Goal: Task Accomplishment & Management: Use online tool/utility

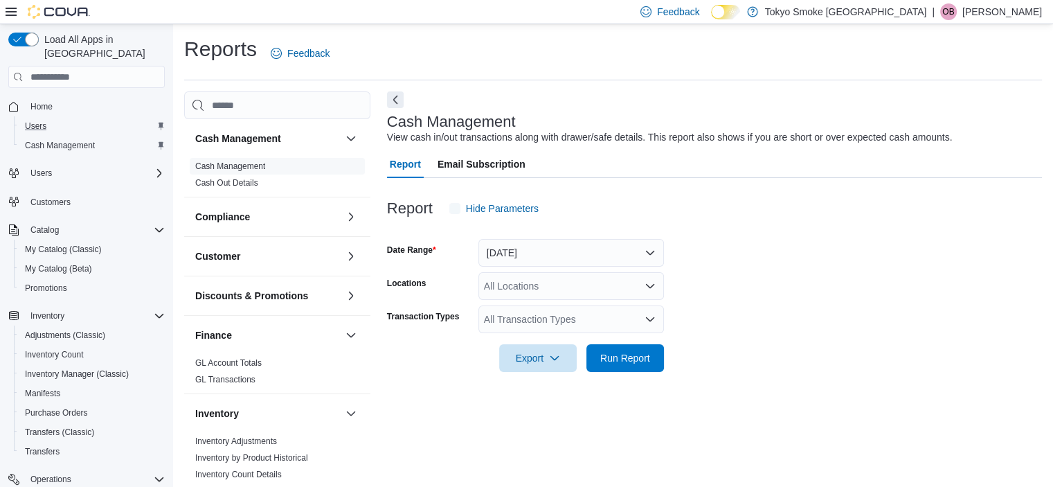
scroll to position [8, 0]
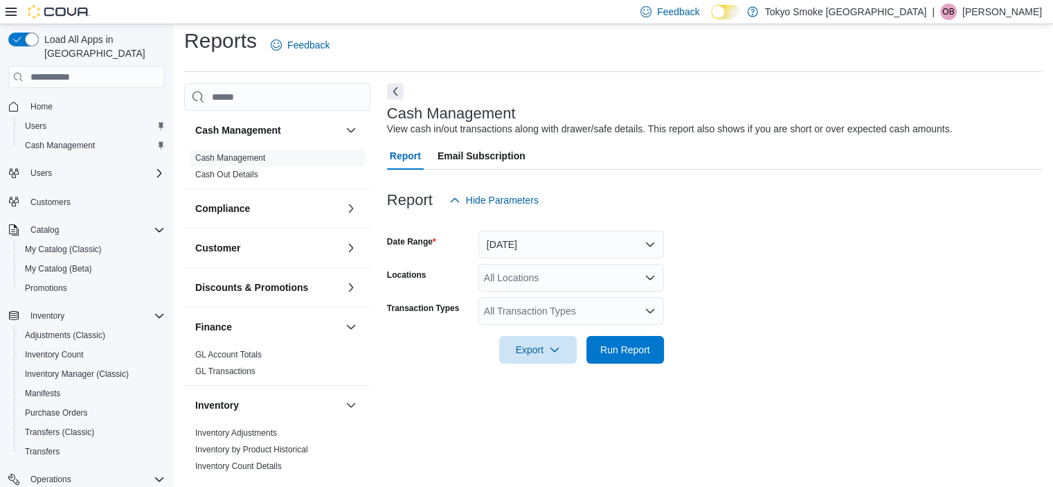
click at [77, 98] on span "Home" at bounding box center [95, 106] width 140 height 17
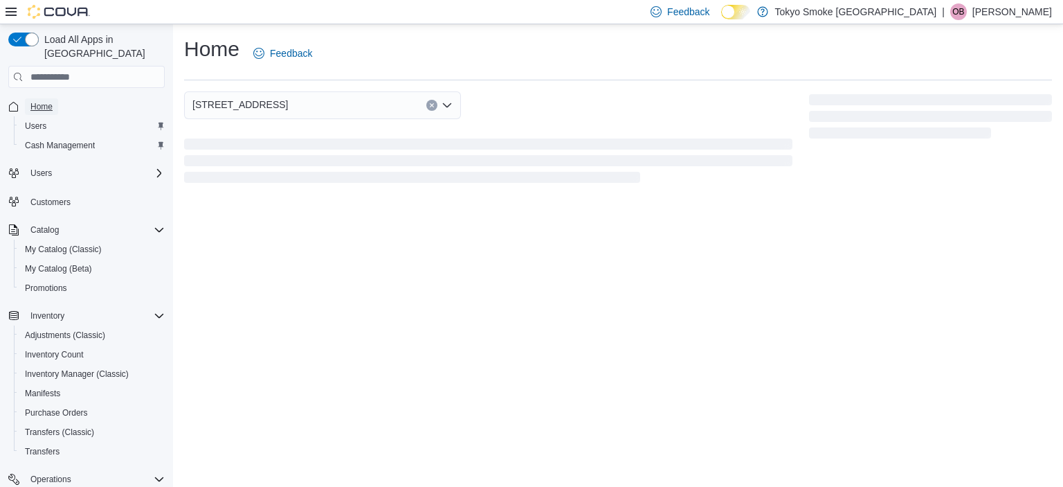
click at [57, 98] on link "Home" at bounding box center [41, 106] width 33 height 17
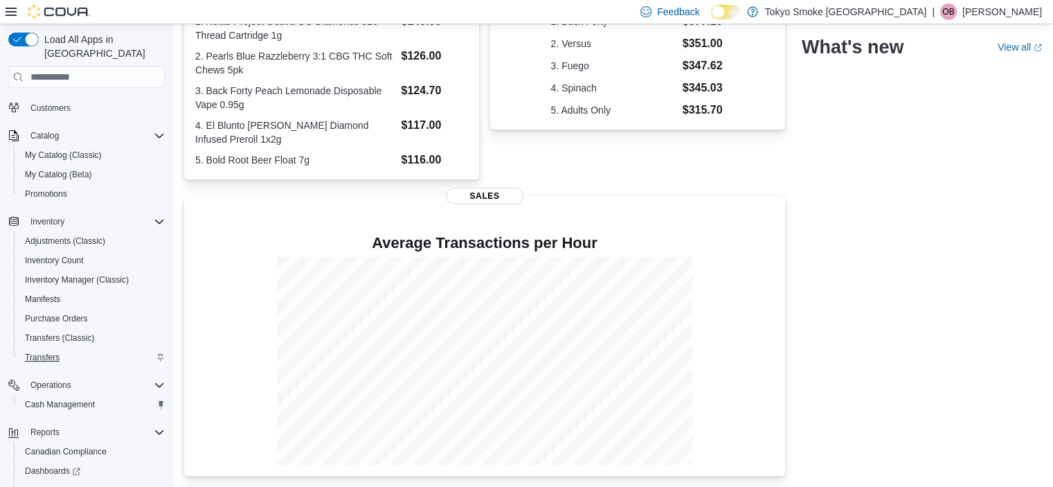
scroll to position [153, 0]
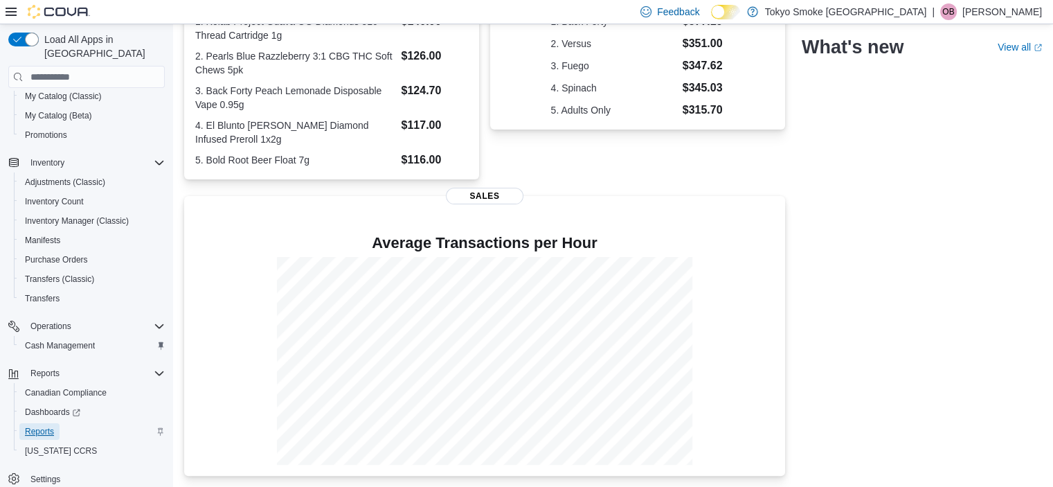
click at [50, 426] on span "Reports" at bounding box center [39, 431] width 29 height 11
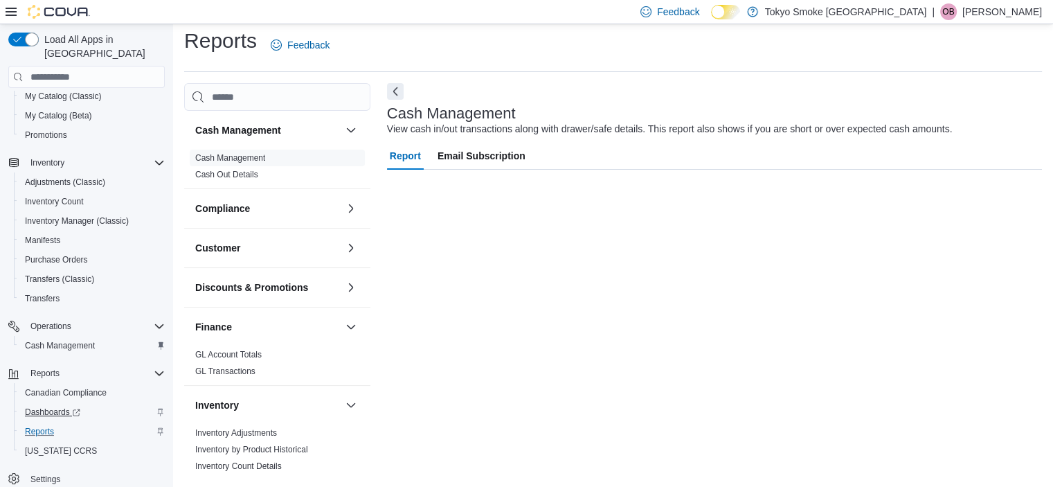
scroll to position [8, 0]
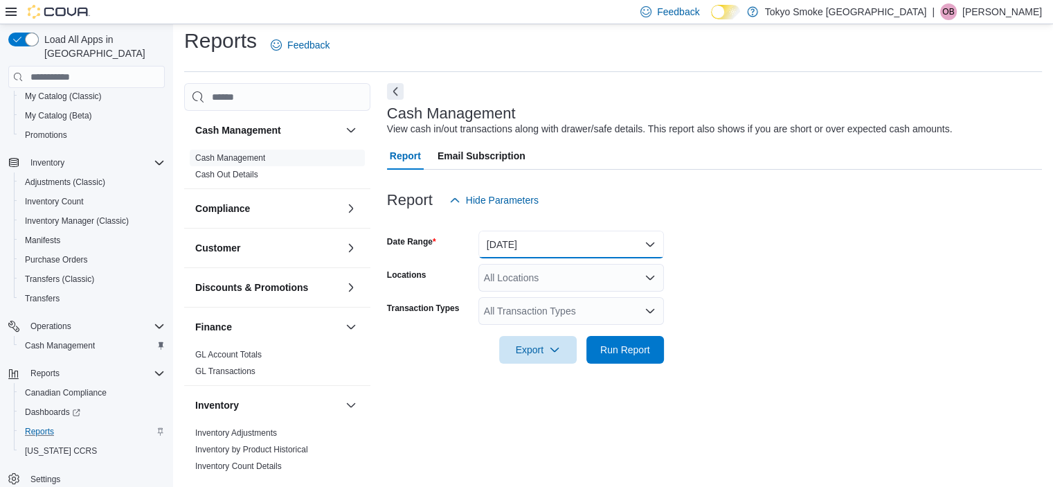
click at [539, 252] on button "Today" at bounding box center [571, 245] width 186 height 28
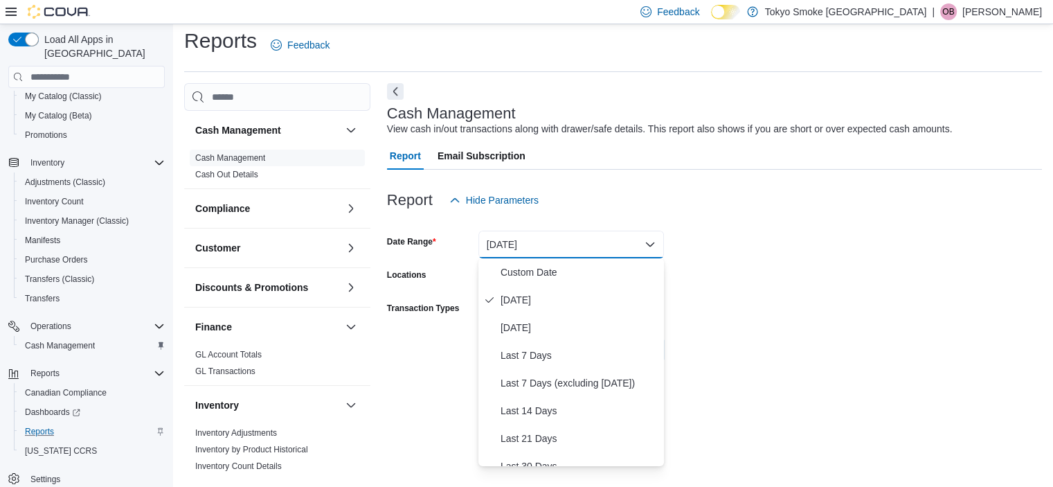
click at [773, 246] on form "Date Range Today Locations All Locations Transaction Types All Transaction Type…" at bounding box center [714, 289] width 655 height 150
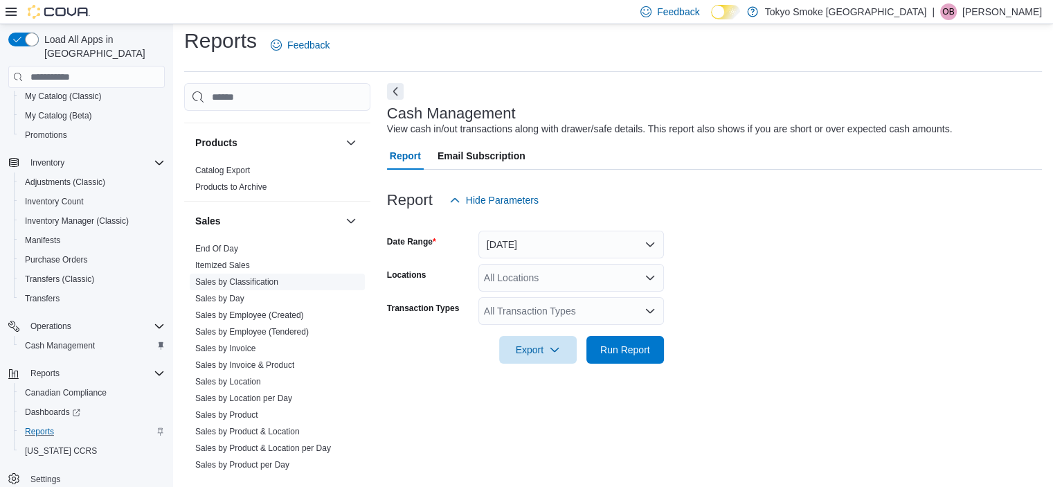
scroll to position [719, 0]
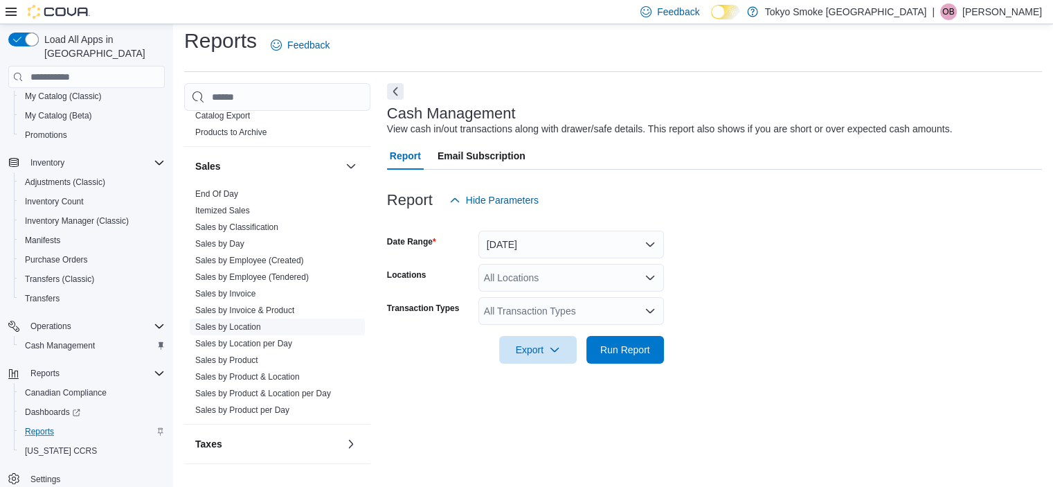
click at [241, 326] on link "Sales by Location" at bounding box center [228, 327] width 66 height 10
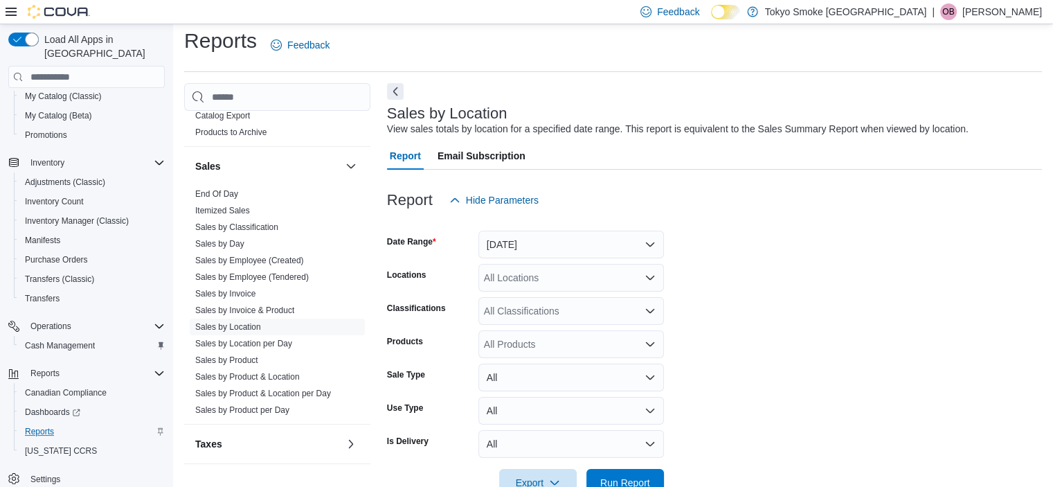
scroll to position [32, 0]
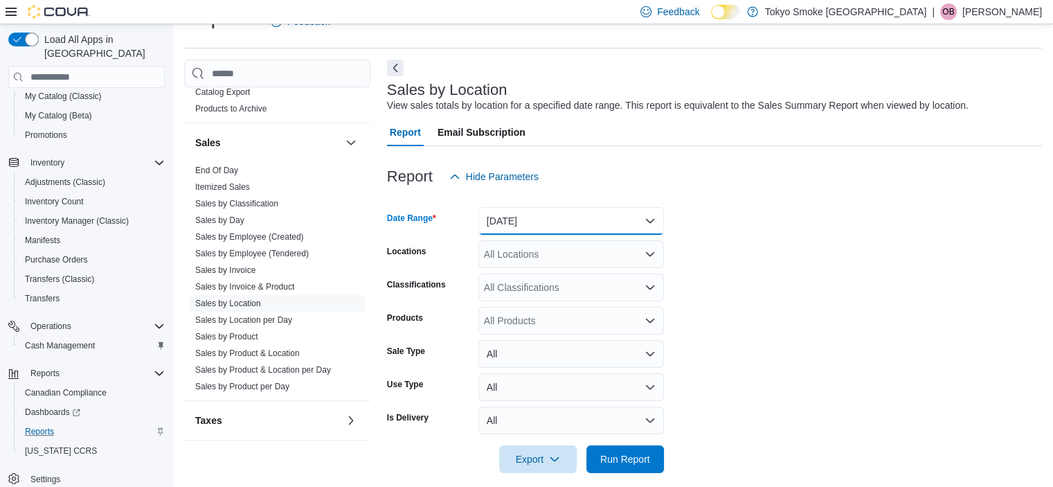
click at [528, 215] on button "Yesterday" at bounding box center [571, 221] width 186 height 28
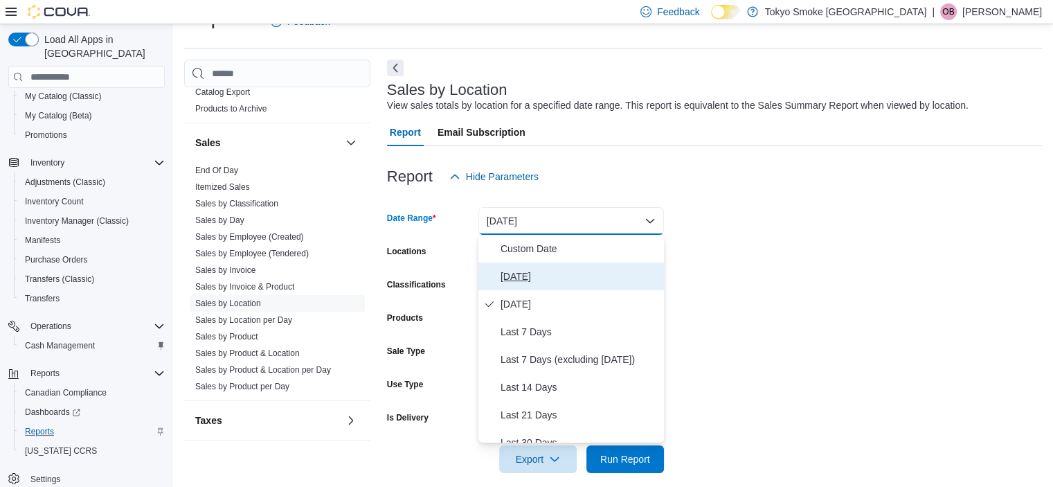
click at [507, 286] on button "Today" at bounding box center [571, 276] width 186 height 28
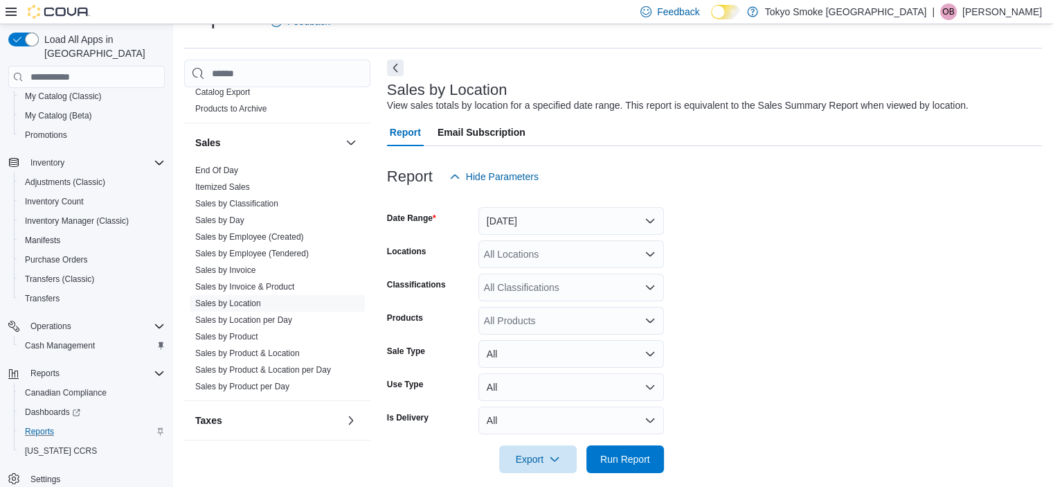
click at [703, 257] on form "Date Range Today Locations All Locations Classifications All Classifications Pr…" at bounding box center [714, 331] width 655 height 282
click at [598, 256] on div "All Locations" at bounding box center [571, 254] width 186 height 28
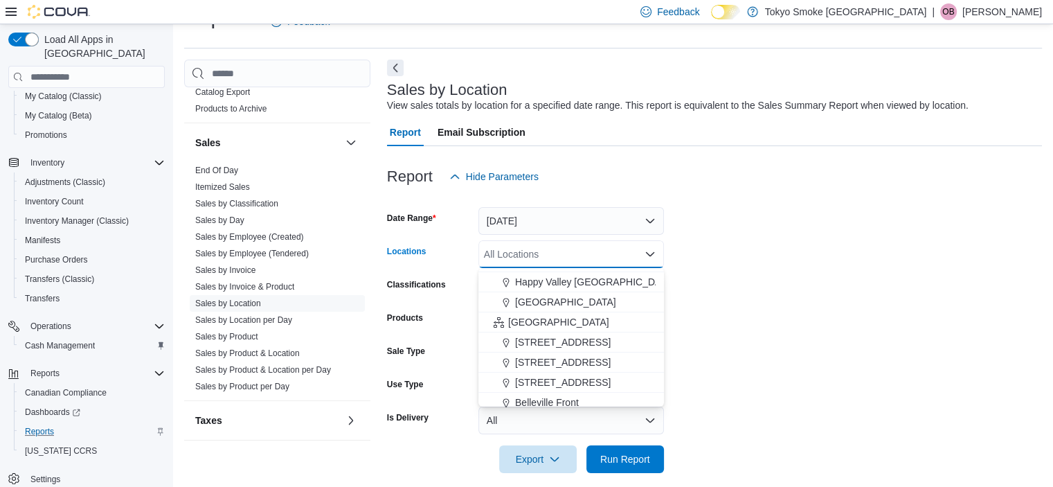
scroll to position [208, 0]
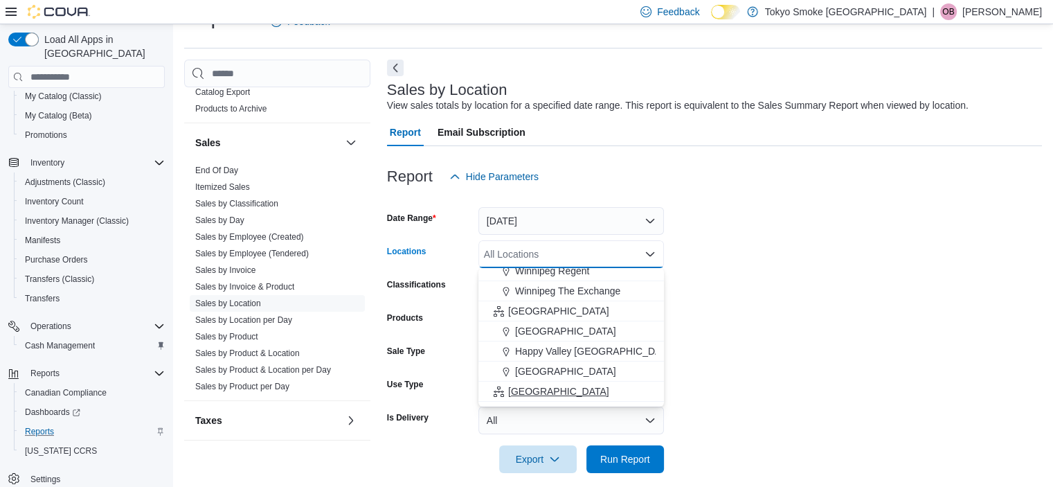
click at [521, 388] on span "Ontario" at bounding box center [558, 391] width 101 height 14
drag, startPoint x: 764, startPoint y: 334, endPoint x: 743, endPoint y: 349, distance: 25.8
click at [765, 334] on form "Date Range Today Locations Ontario Combo box. Selected. Ontario. Press Backspac…" at bounding box center [714, 331] width 655 height 282
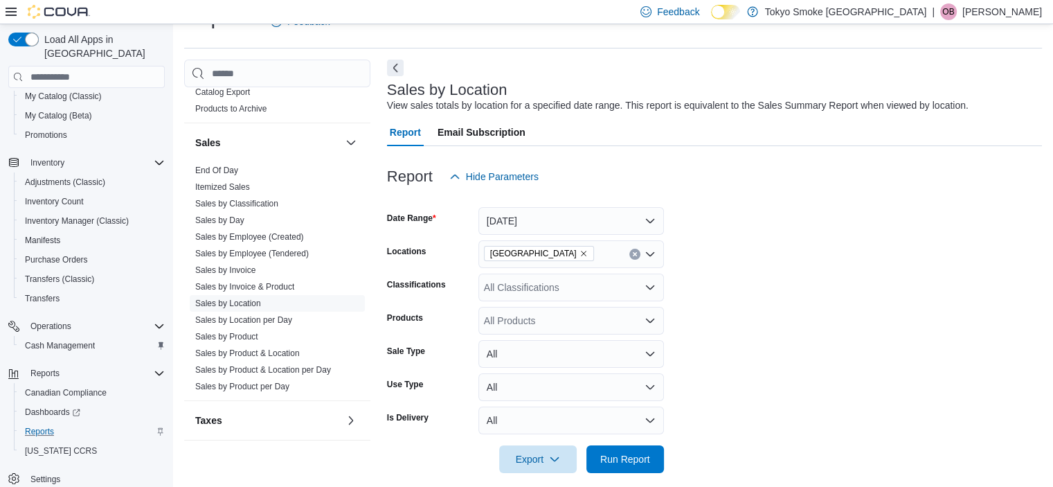
scroll to position [45, 0]
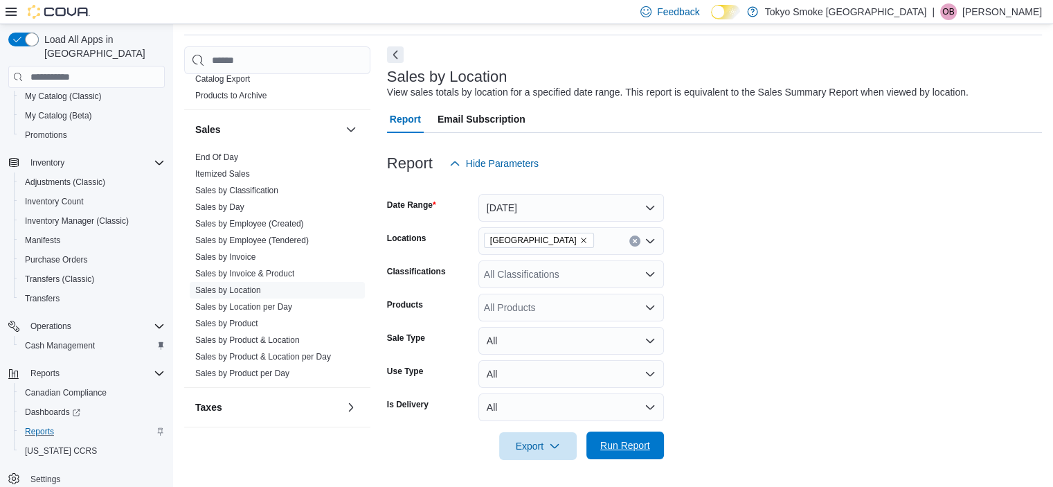
click at [612, 445] on span "Run Report" at bounding box center [625, 445] width 50 height 14
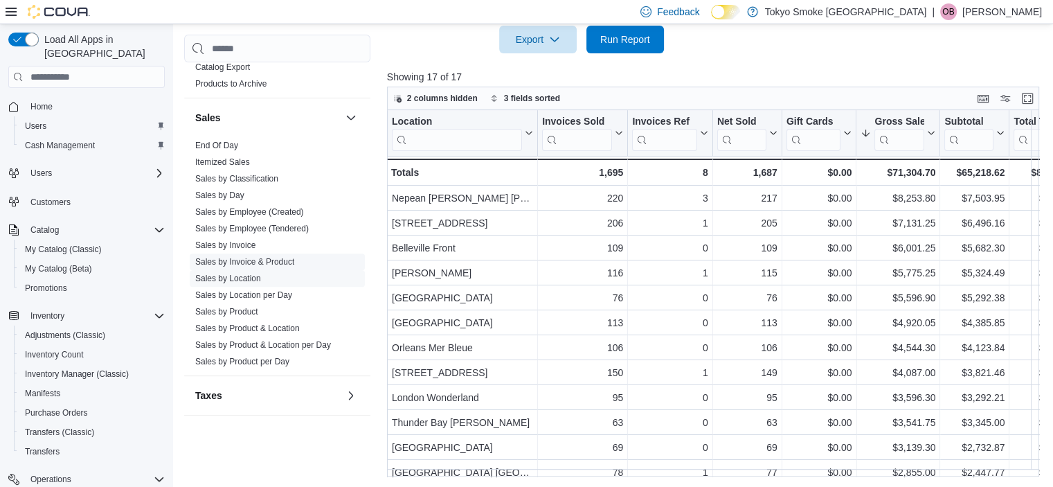
scroll to position [234, 0]
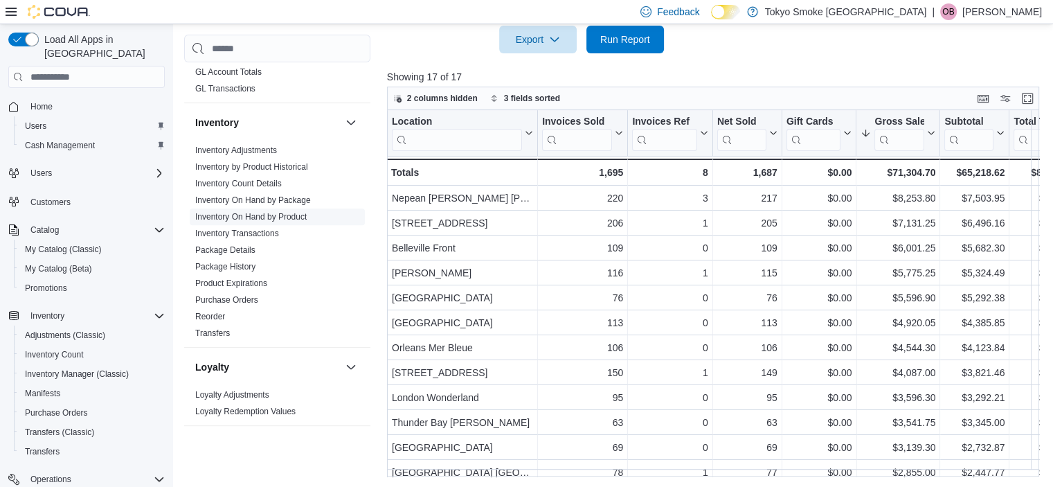
click at [273, 215] on link "Inventory On Hand by Product" at bounding box center [250, 217] width 111 height 10
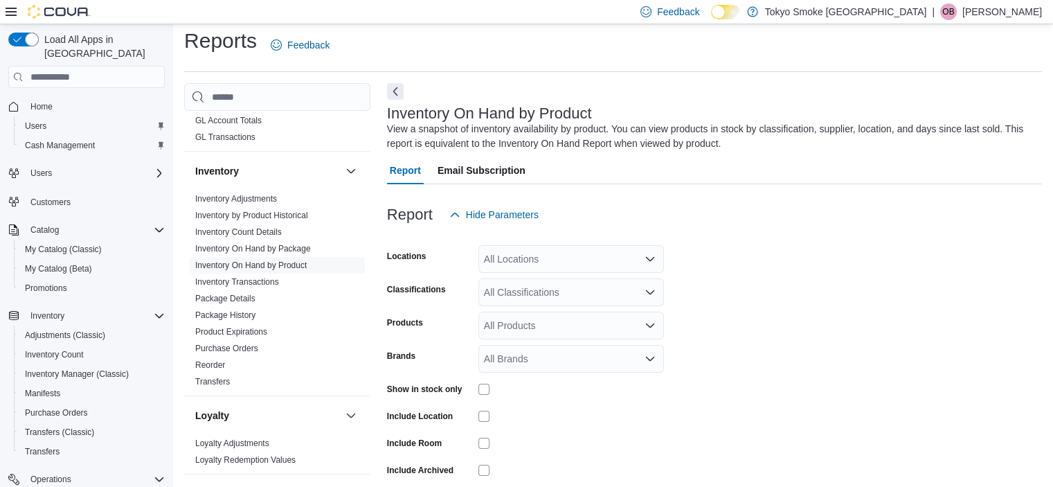
scroll to position [46, 0]
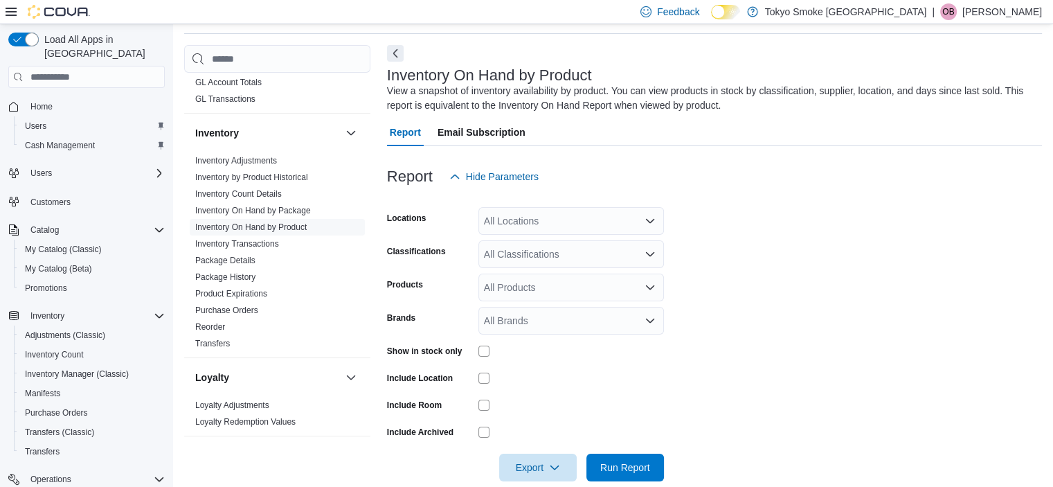
click at [525, 231] on div "All Locations" at bounding box center [571, 221] width 186 height 28
type input "***"
click at [527, 237] on button "94 Cumberland St" at bounding box center [571, 245] width 186 height 20
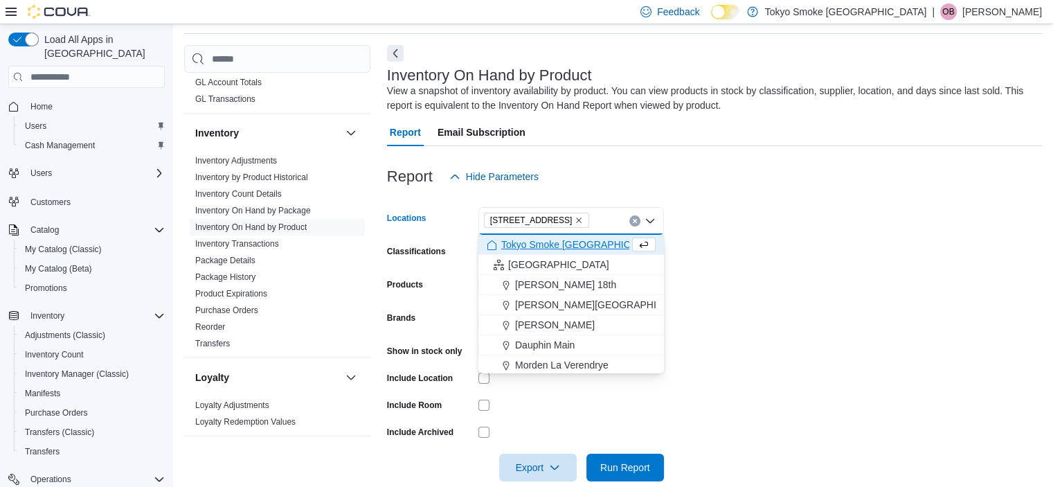
click at [811, 231] on form "Locations 94 Cumberland St Combo box. Selected. 94 Cumberland St. Press Backspa…" at bounding box center [714, 335] width 655 height 291
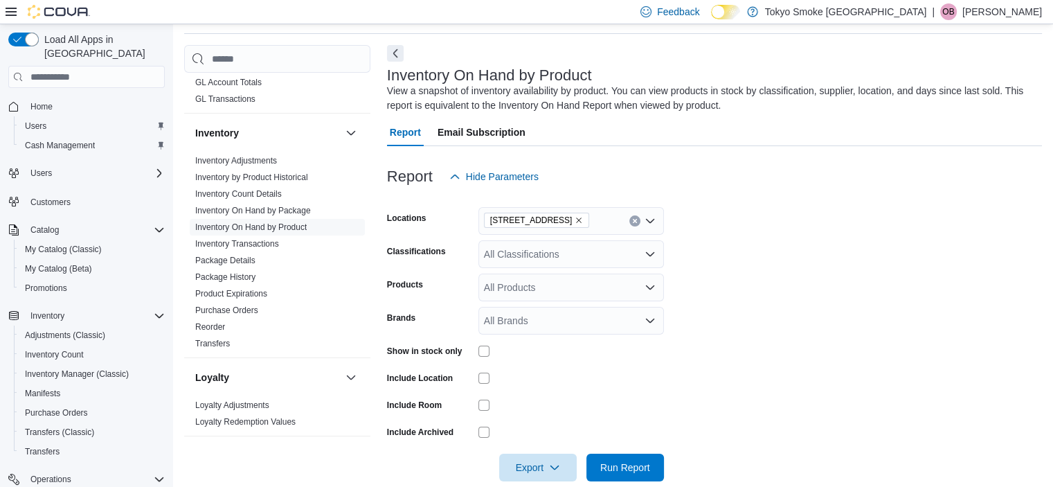
click at [577, 257] on div "All Classifications" at bounding box center [571, 254] width 186 height 28
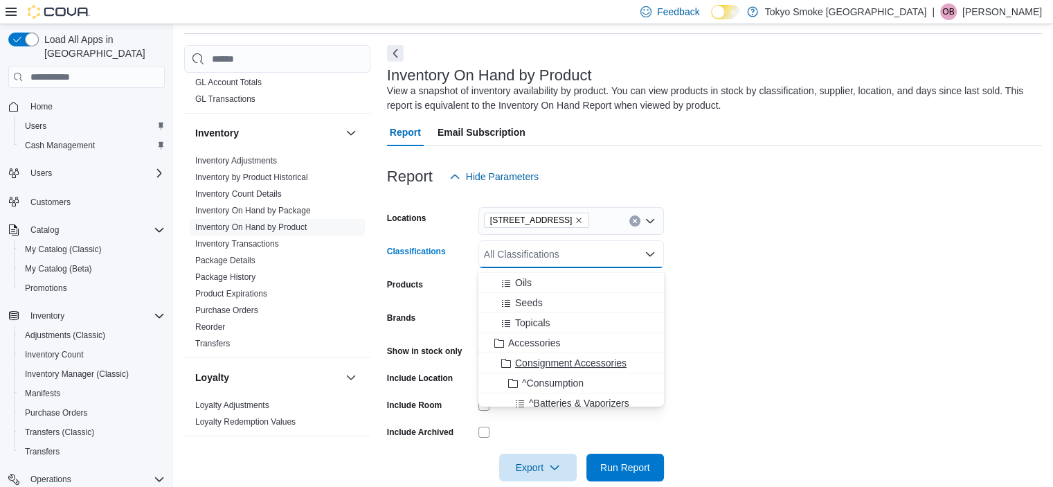
scroll to position [208, 0]
click at [528, 354] on span "Accessories" at bounding box center [534, 351] width 52 height 14
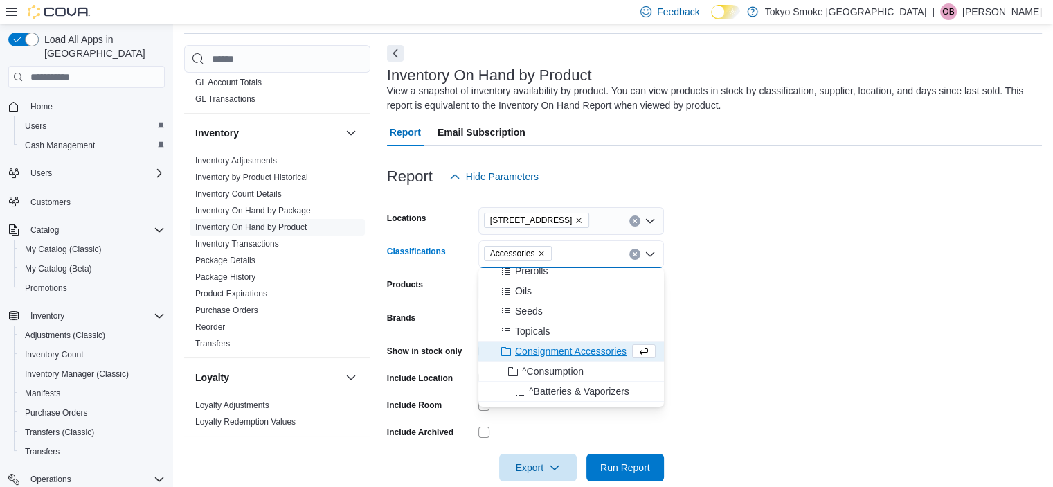
click at [800, 301] on form "Locations 94 Cumberland St Classifications Accessories Combo box. Selected. Acc…" at bounding box center [714, 335] width 655 height 291
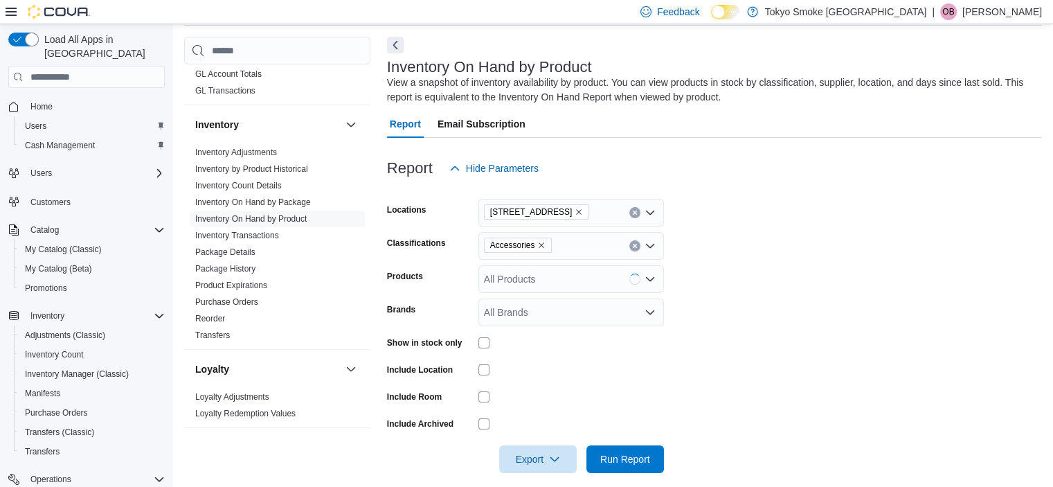
scroll to position [69, 0]
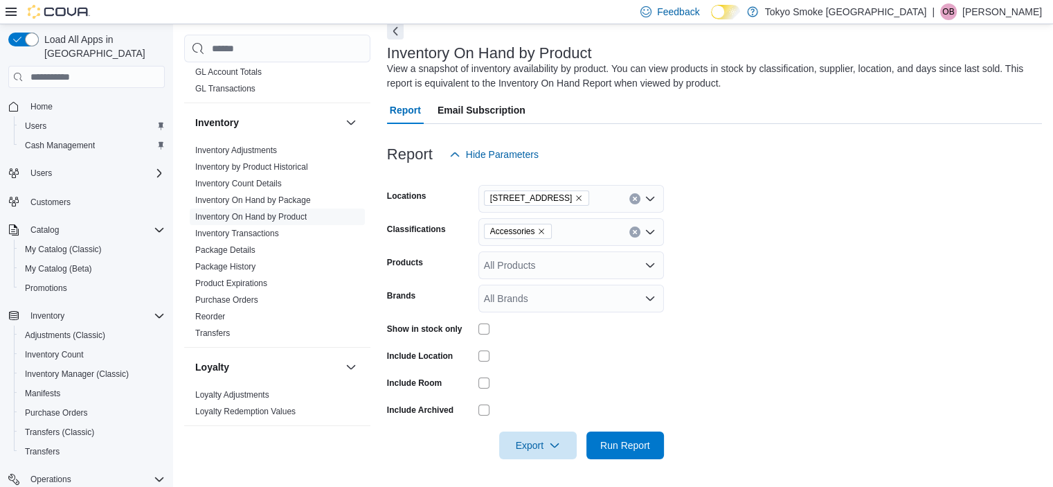
click at [480, 323] on div at bounding box center [571, 328] width 186 height 21
click at [534, 451] on span "Export" at bounding box center [537, 445] width 61 height 28
click at [550, 363] on span "Export to Excel" at bounding box center [540, 361] width 62 height 11
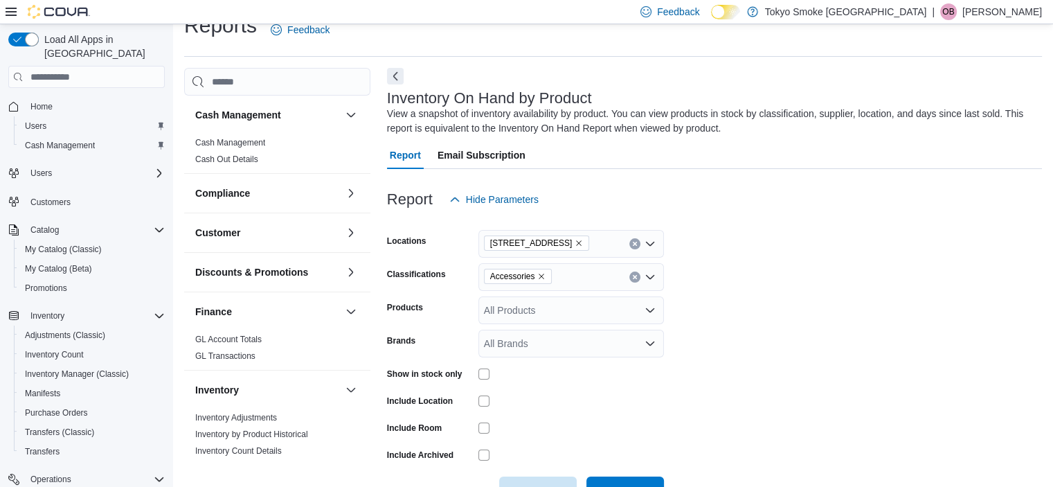
scroll to position [0, 0]
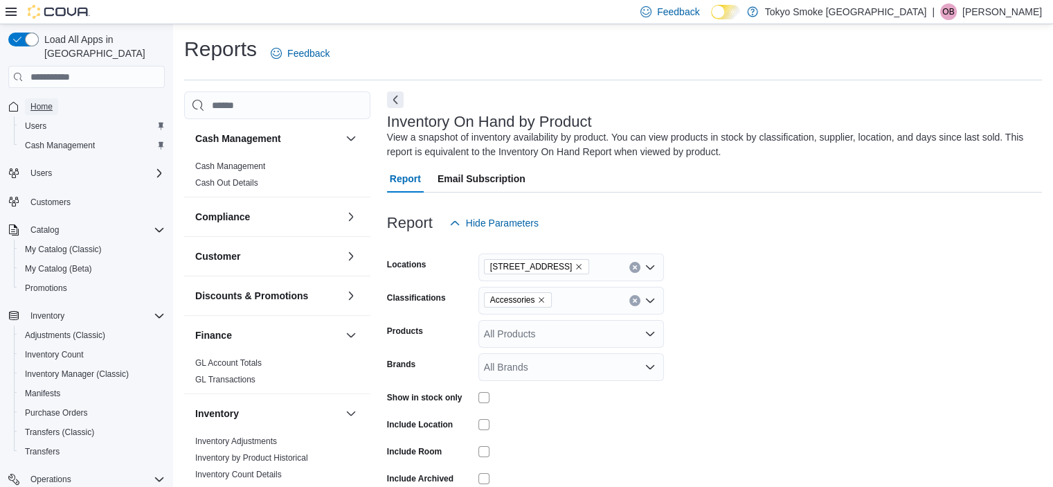
click at [42, 101] on span "Home" at bounding box center [41, 106] width 22 height 11
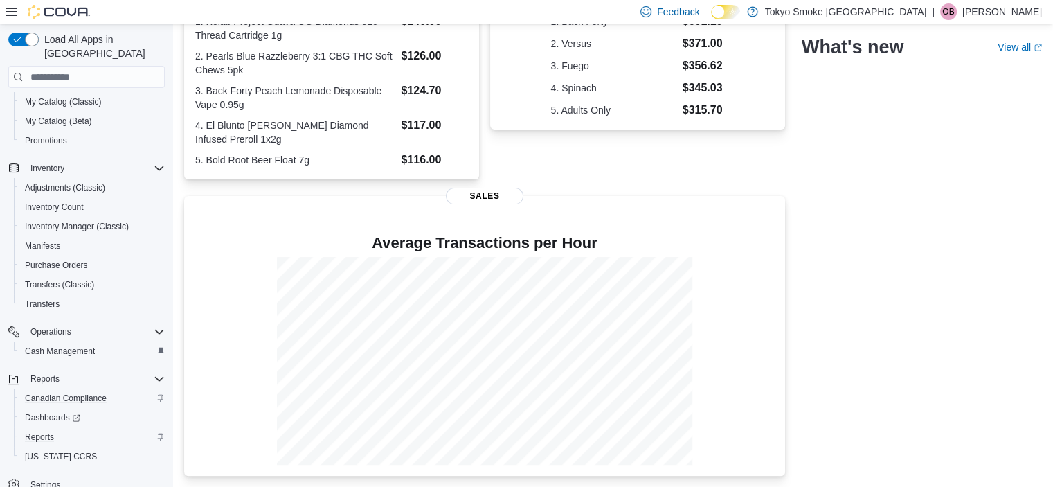
scroll to position [153, 0]
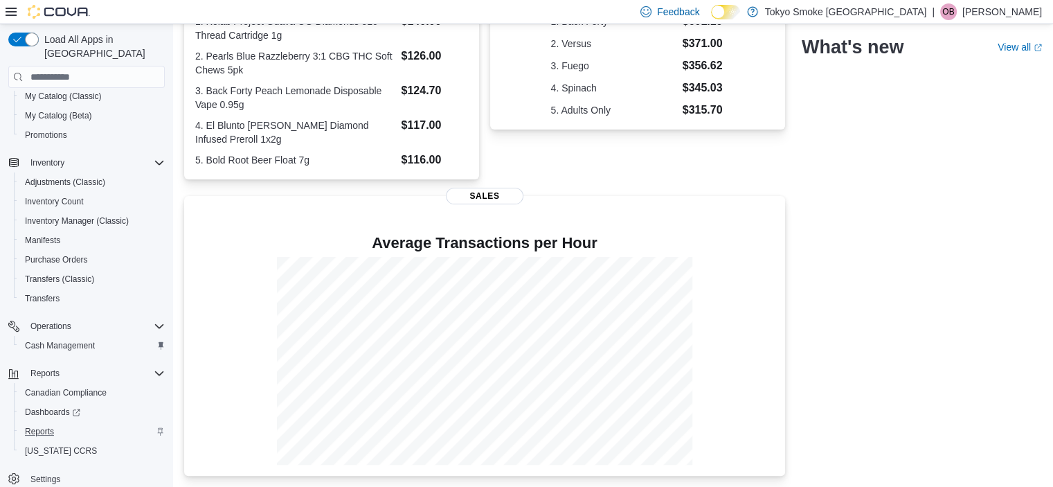
click at [29, 422] on button "Reports" at bounding box center [92, 431] width 156 height 19
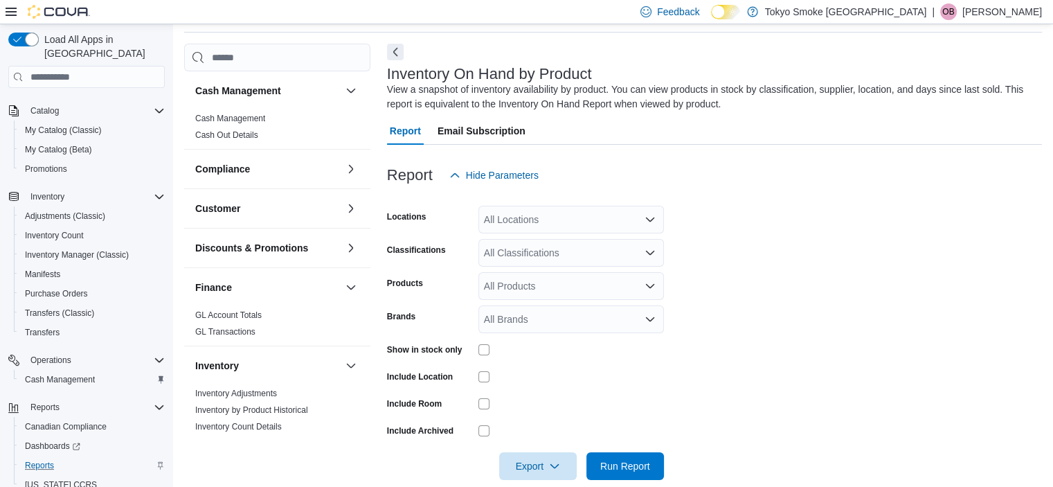
scroll to position [46, 0]
click at [517, 223] on div "All Locations" at bounding box center [571, 221] width 186 height 28
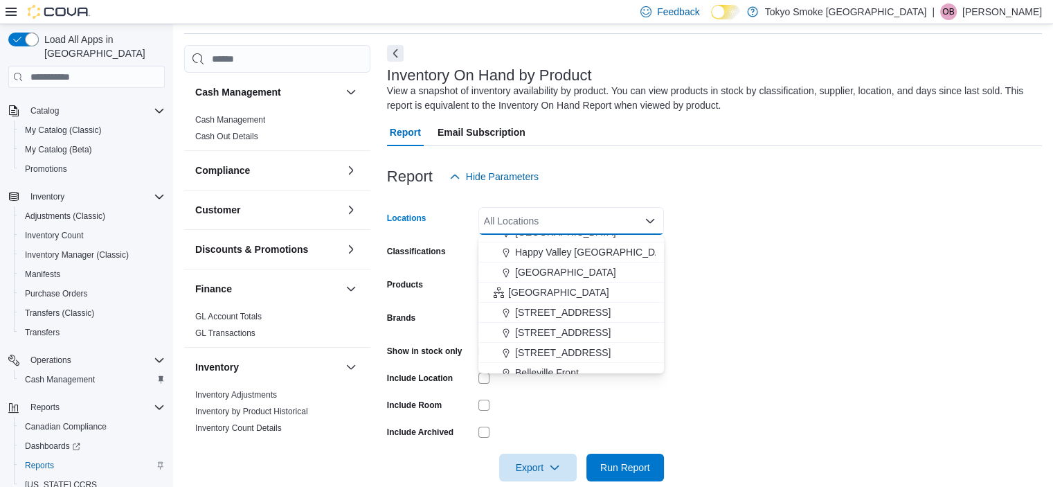
scroll to position [277, 0]
click at [525, 293] on span "Ontario" at bounding box center [558, 289] width 101 height 14
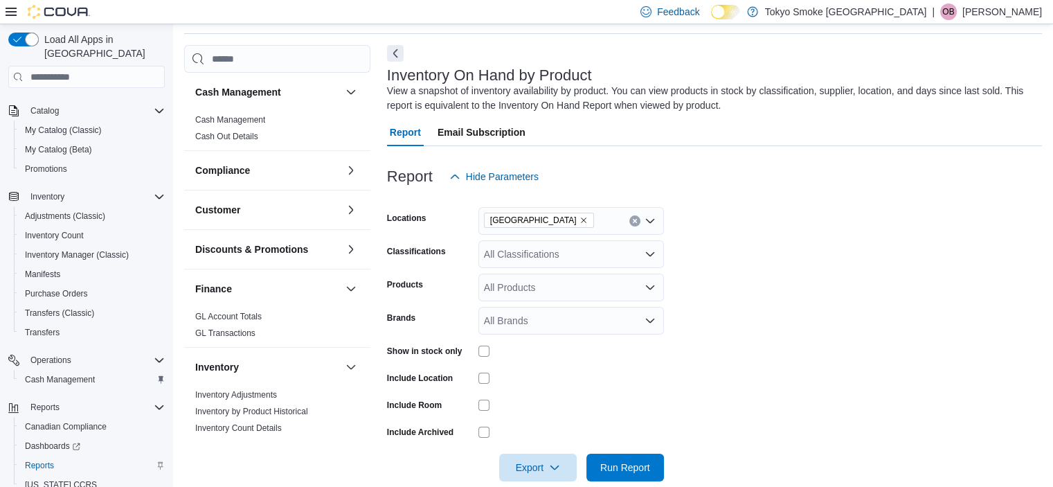
click at [820, 296] on form "Locations Ontario Classifications All Classifications Products All Products Bra…" at bounding box center [714, 335] width 655 height 291
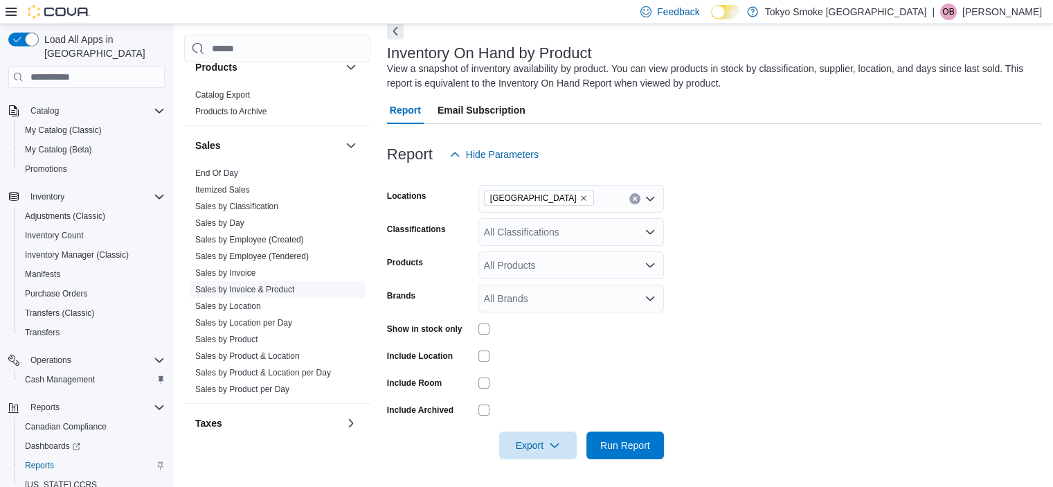
scroll to position [692, 0]
click at [244, 302] on link "Sales by Location" at bounding box center [228, 305] width 66 height 10
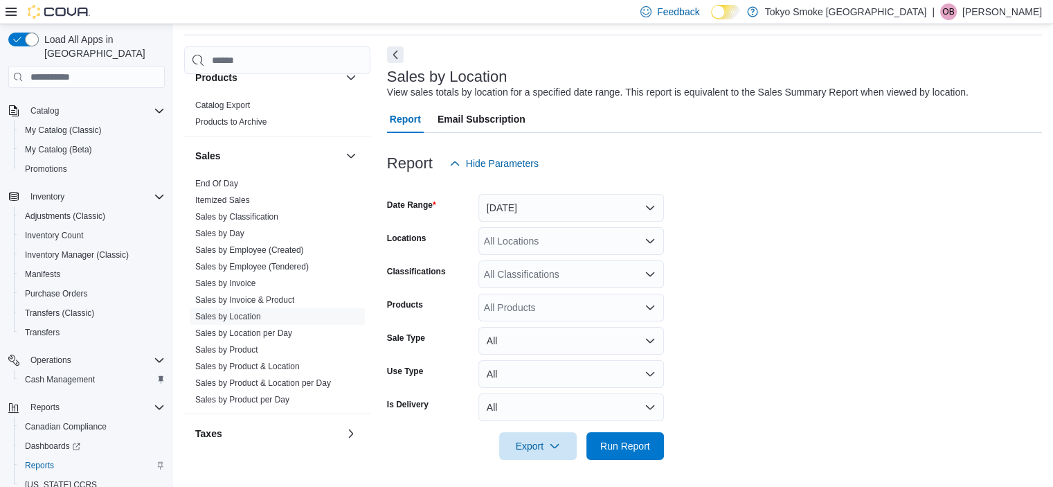
scroll to position [32, 0]
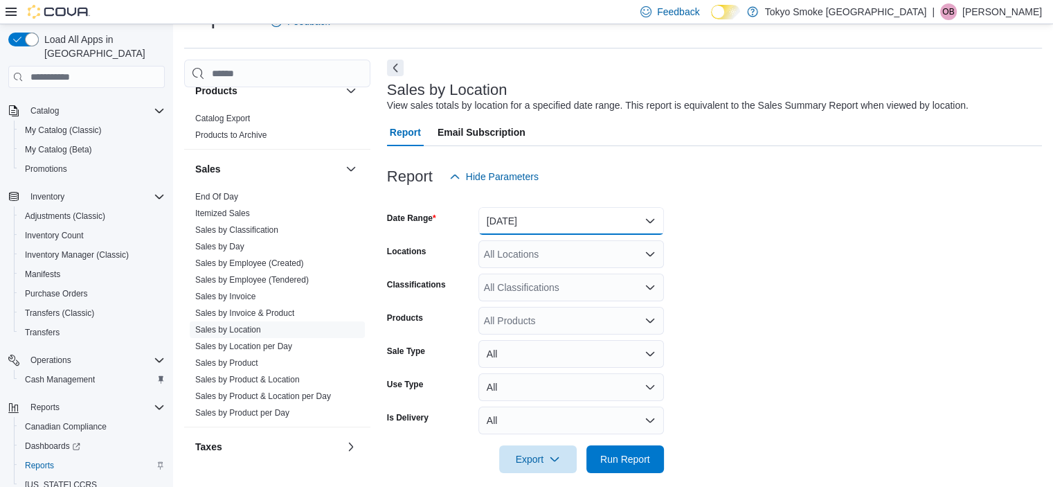
click at [518, 218] on button "Yesterday" at bounding box center [571, 221] width 186 height 28
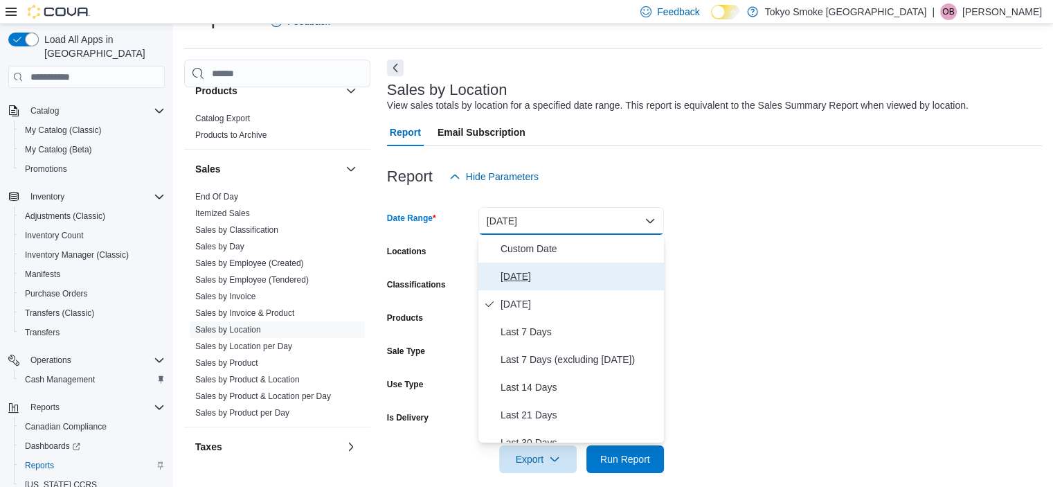
click at [524, 268] on span "Today" at bounding box center [579, 276] width 158 height 17
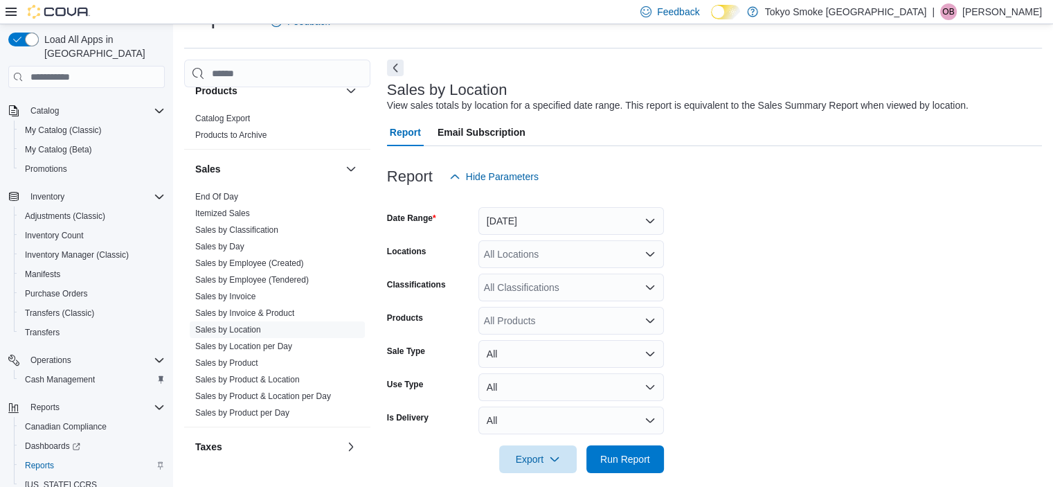
click at [524, 255] on div "All Locations" at bounding box center [571, 254] width 186 height 28
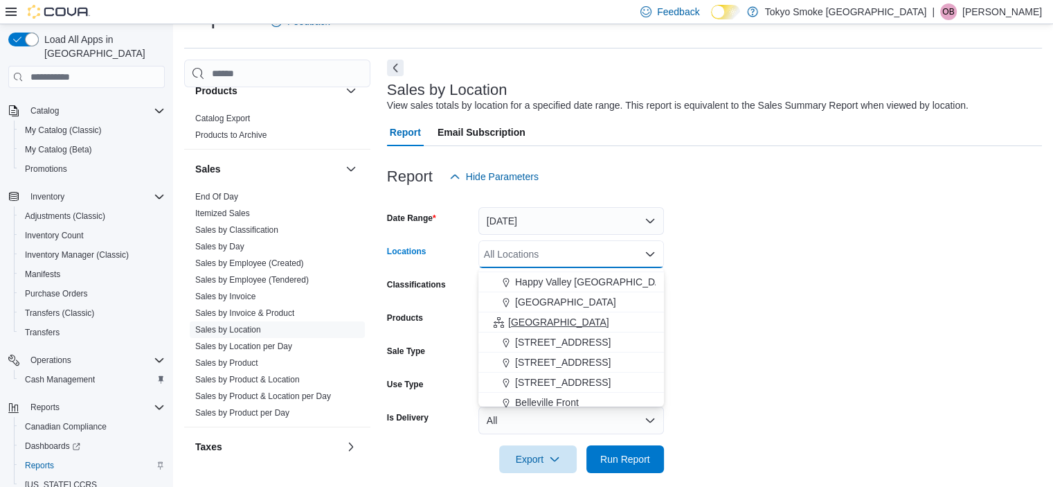
click at [525, 318] on span "Ontario" at bounding box center [558, 322] width 101 height 14
click at [792, 410] on form "Date Range Today Locations Ontario Combo box. Selected. Ontario. Press Backspac…" at bounding box center [714, 331] width 655 height 282
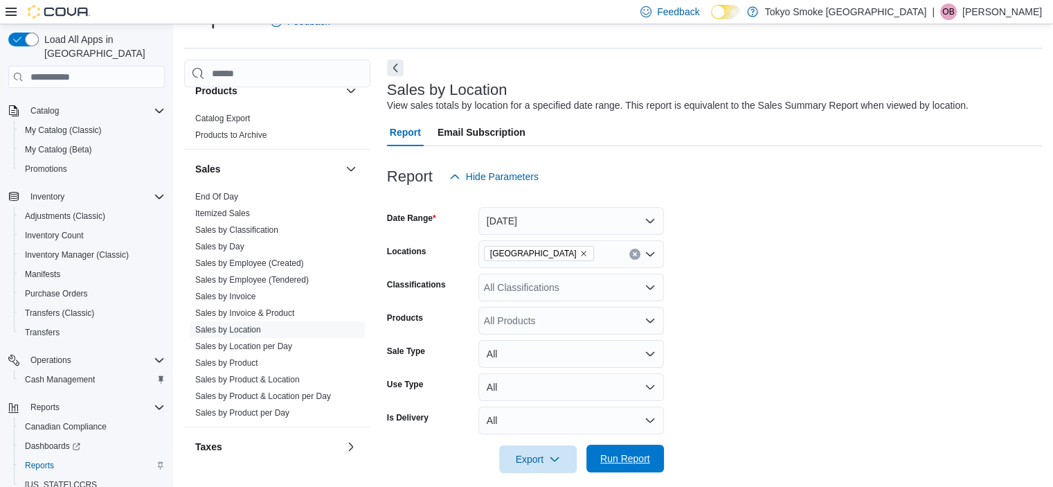
click at [661, 457] on button "Run Report" at bounding box center [625, 458] width 78 height 28
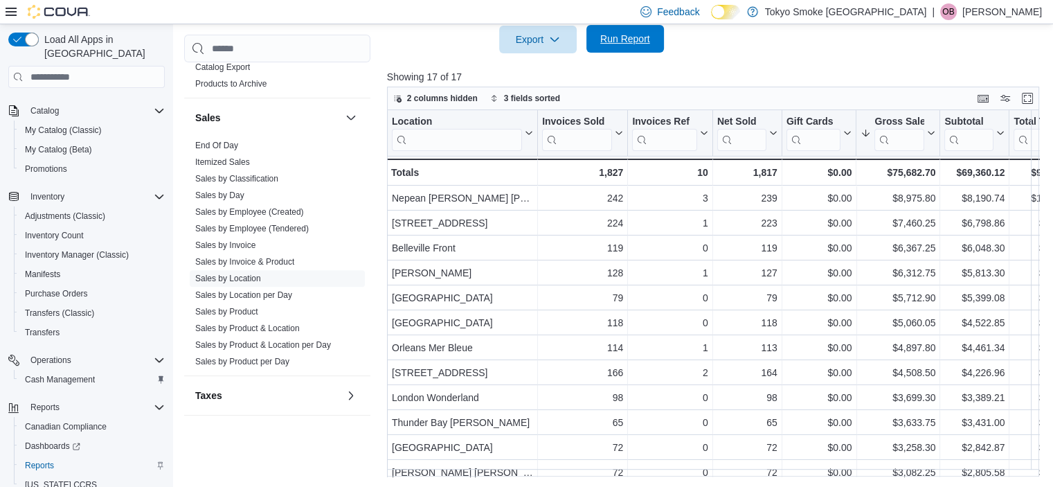
click at [630, 51] on span "Run Report" at bounding box center [625, 39] width 61 height 28
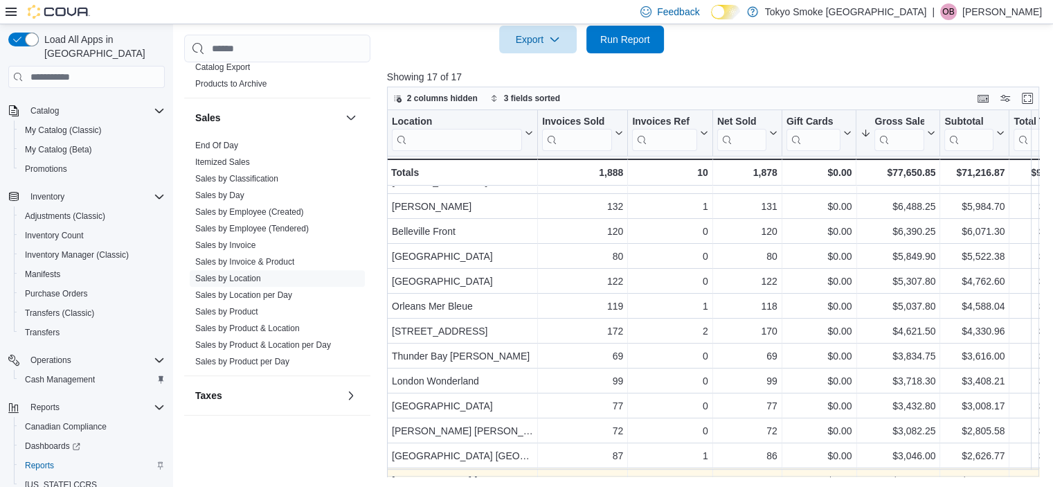
click at [536, 467] on div "Location Click to view column header actions Invoices Sold Click to view column…" at bounding box center [716, 293] width 659 height 366
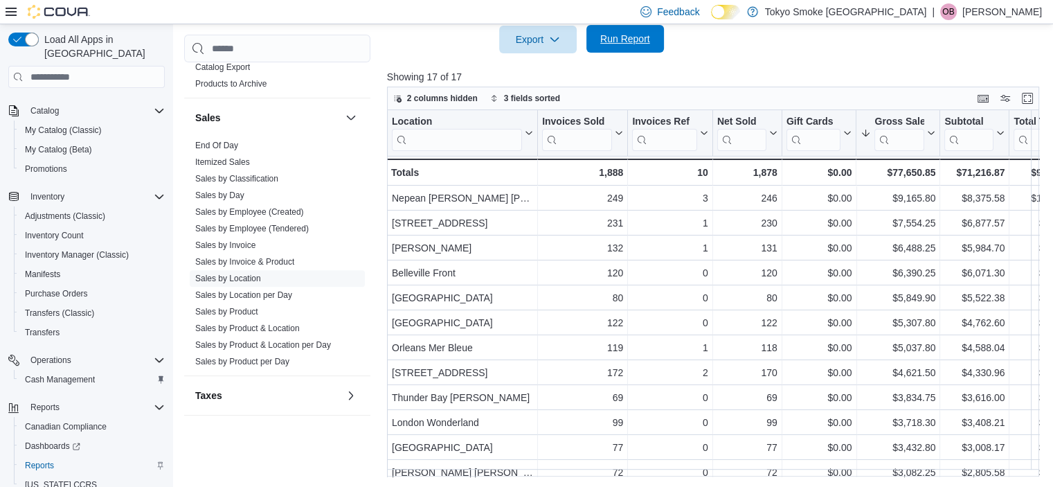
click at [623, 26] on span "Run Report" at bounding box center [625, 39] width 61 height 28
click at [629, 52] on span "Run Report" at bounding box center [625, 39] width 61 height 28
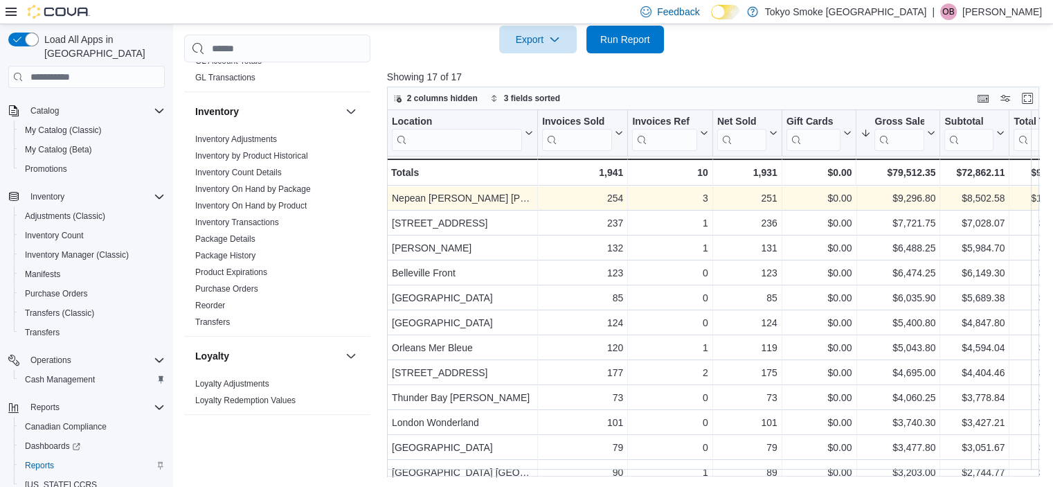
scroll to position [165, 0]
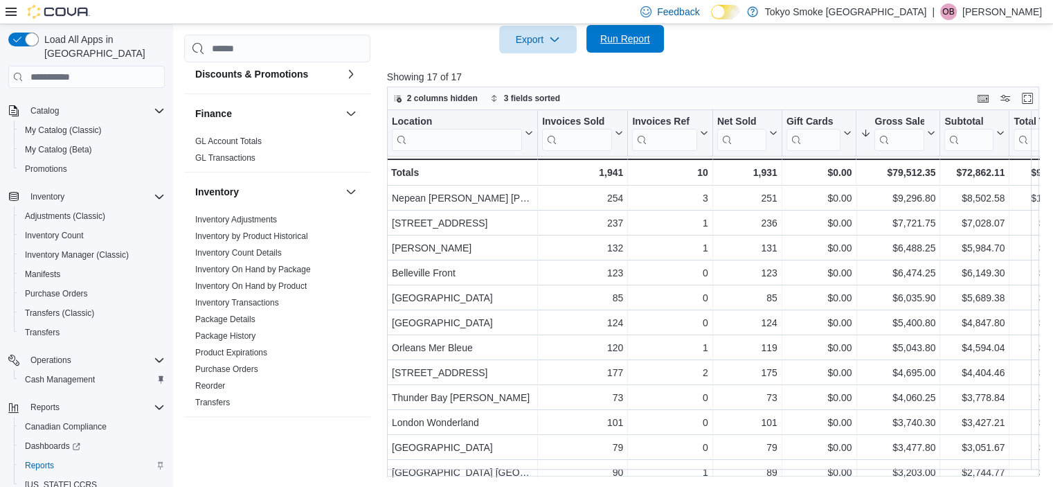
click at [628, 39] on span "Run Report" at bounding box center [625, 39] width 50 height 14
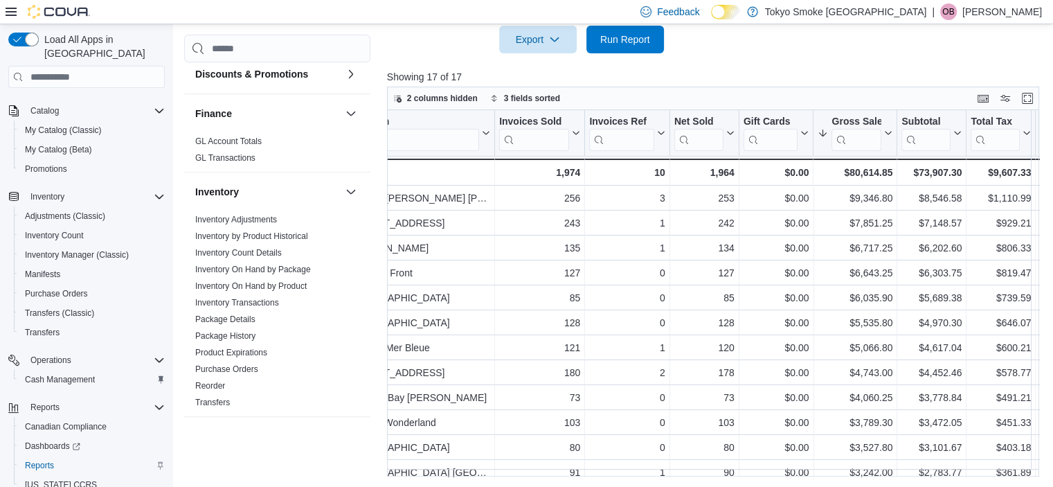
scroll to position [0, 0]
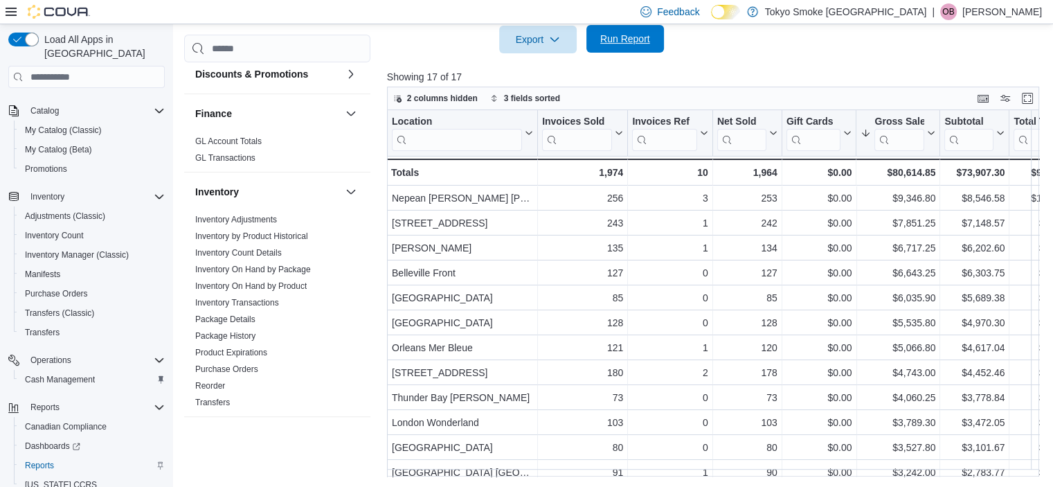
click at [619, 48] on span "Run Report" at bounding box center [625, 39] width 61 height 28
click at [635, 46] on span "Run Report" at bounding box center [625, 39] width 61 height 28
click at [777, 61] on div at bounding box center [716, 61] width 659 height 17
click at [644, 48] on span "Run Report" at bounding box center [625, 40] width 61 height 28
click at [624, 33] on span "Run Report" at bounding box center [625, 39] width 50 height 14
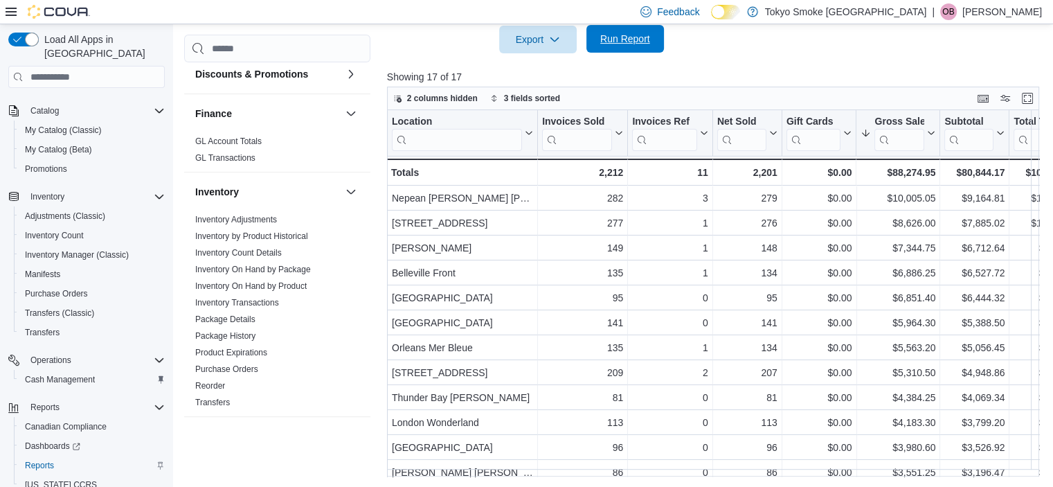
click at [650, 42] on span "Run Report" at bounding box center [625, 39] width 61 height 28
